Goal: Check status: Check status

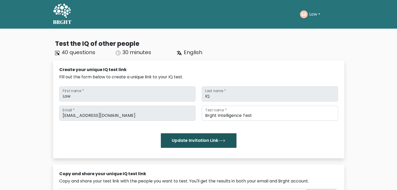
click at [194, 140] on button "Update Invitation Link" at bounding box center [199, 141] width 76 height 15
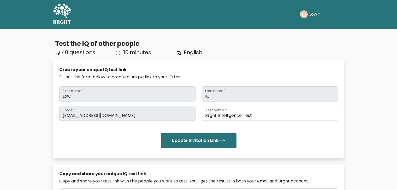
click at [70, 13] on icon at bounding box center [62, 11] width 18 height 16
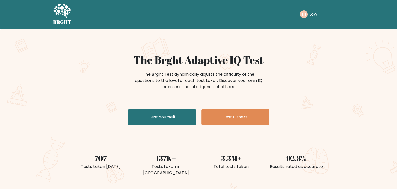
click at [312, 19] on div "LI Low Dashboard Profile Settings Logout" at bounding box center [322, 14] width 44 height 12
click at [310, 16] on button "Low" at bounding box center [315, 14] width 14 height 7
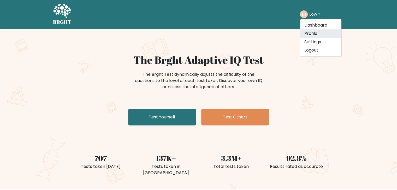
click at [314, 32] on link "Profile" at bounding box center [320, 33] width 41 height 8
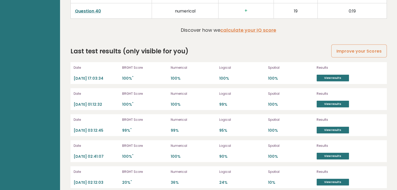
scroll to position [1435, 0]
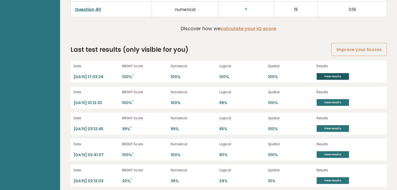
click at [324, 73] on link "View results" at bounding box center [332, 76] width 32 height 7
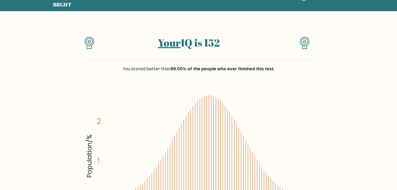
scroll to position [52, 0]
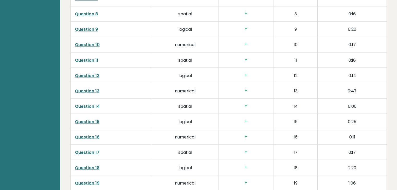
scroll to position [946, 0]
